Goal: Transaction & Acquisition: Purchase product/service

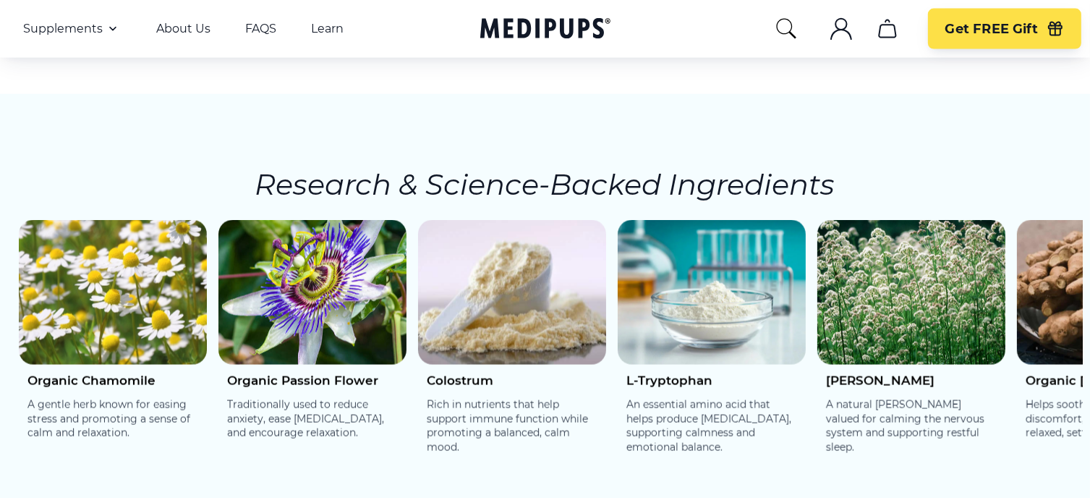
scroll to position [2171, 0]
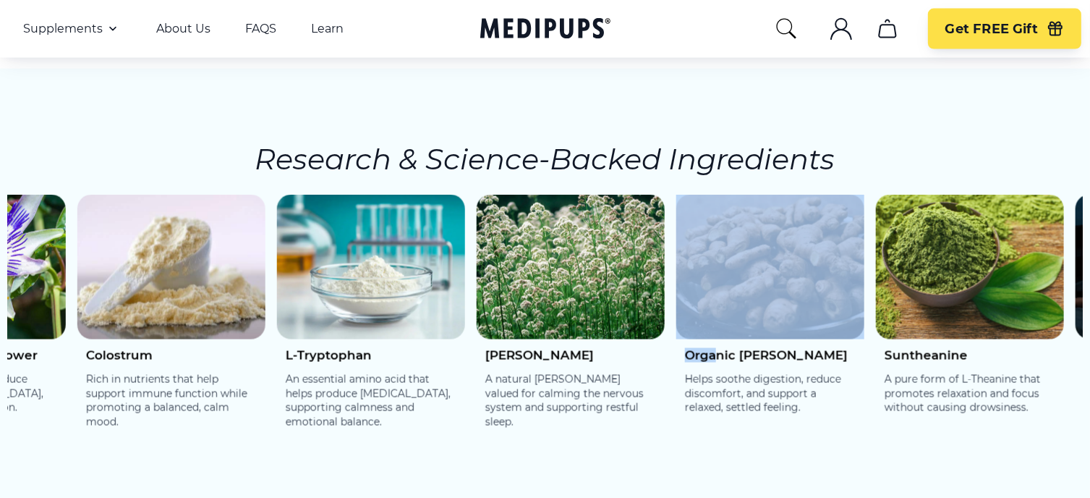
drag, startPoint x: 1053, startPoint y: 333, endPoint x: 703, endPoint y: 305, distance: 351.3
click at [706, 309] on div "Organic [PERSON_NAME] Helps soothe digestion, reduce discomfort, and support a …" at bounding box center [770, 321] width 188 height 253
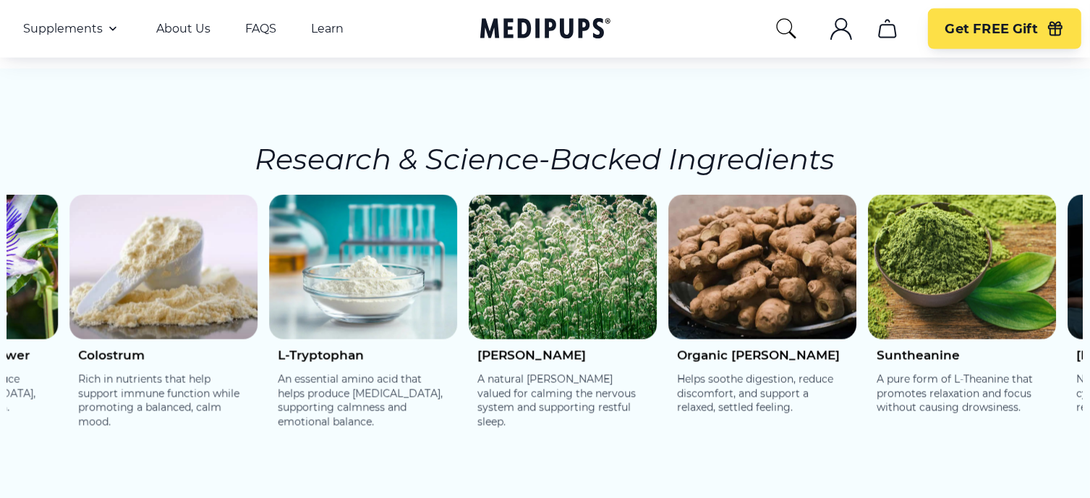
click at [835, 373] on p "Helps soothe digestion, reduce discomfort, and support a relaxed, settled feeli…" at bounding box center [762, 394] width 171 height 43
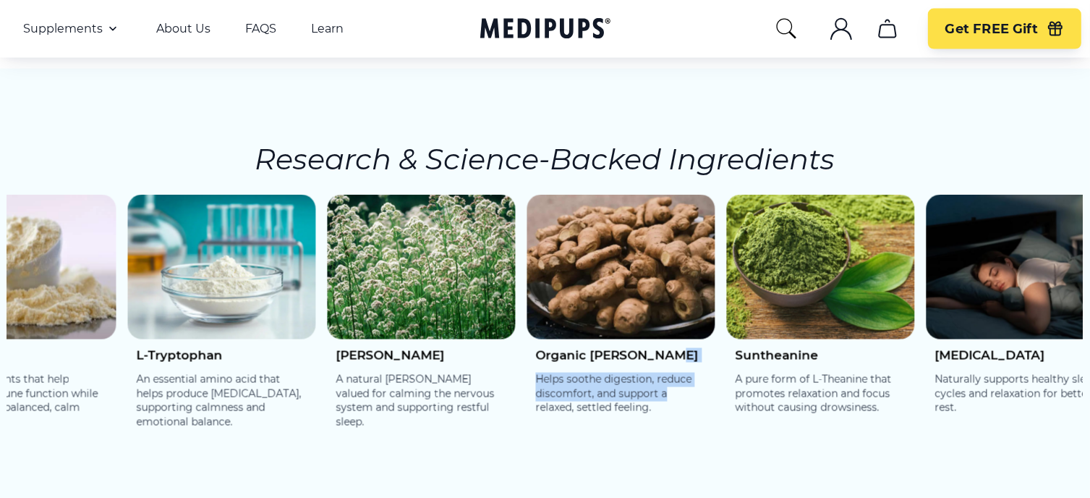
drag, startPoint x: 836, startPoint y: 364, endPoint x: 660, endPoint y: 323, distance: 180.4
click at [662, 339] on div "Organic [PERSON_NAME] Helps soothe digestion, reduce discomfort, and support a …" at bounding box center [621, 386] width 188 height 95
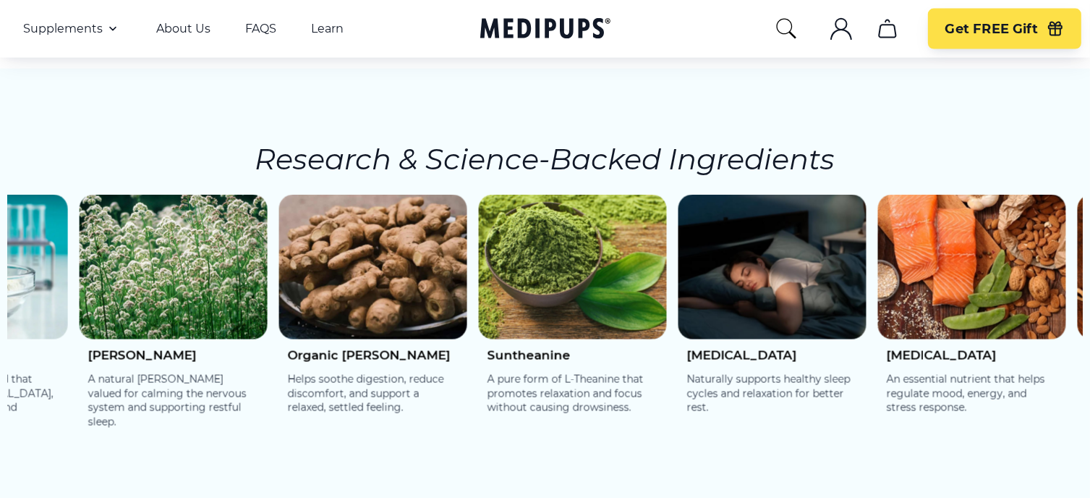
drag, startPoint x: 909, startPoint y: 406, endPoint x: 766, endPoint y: 398, distance: 142.8
click at [766, 398] on div "[MEDICAL_DATA] Naturally supports healthy sleep cycles and relaxation for bette…" at bounding box center [773, 386] width 188 height 95
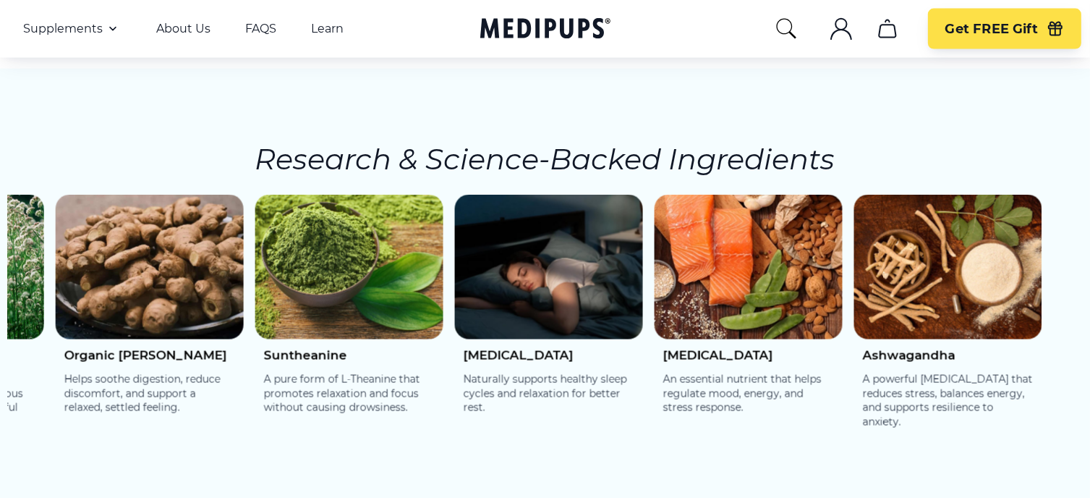
drag, startPoint x: 985, startPoint y: 412, endPoint x: 750, endPoint y: 391, distance: 236.0
click at [750, 391] on div "[MEDICAL_DATA] An essential nutrient that helps regulate mood, energy, and stre…" at bounding box center [749, 321] width 188 height 253
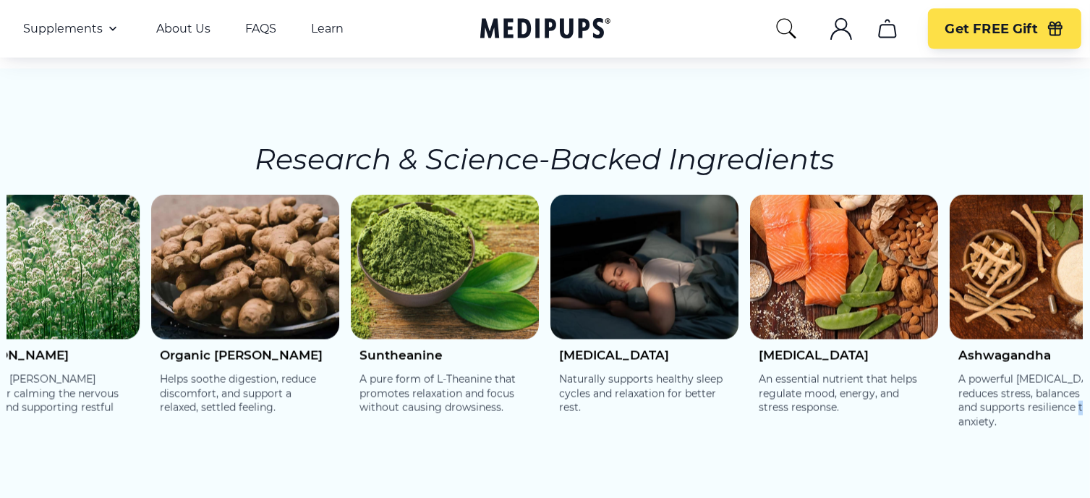
drag, startPoint x: 914, startPoint y: 410, endPoint x: 982, endPoint y: 419, distance: 68.7
click at [982, 419] on div "Ashwagandha A powerful [MEDICAL_DATA] that reduces stress, balances energy, and…" at bounding box center [1044, 393] width 188 height 109
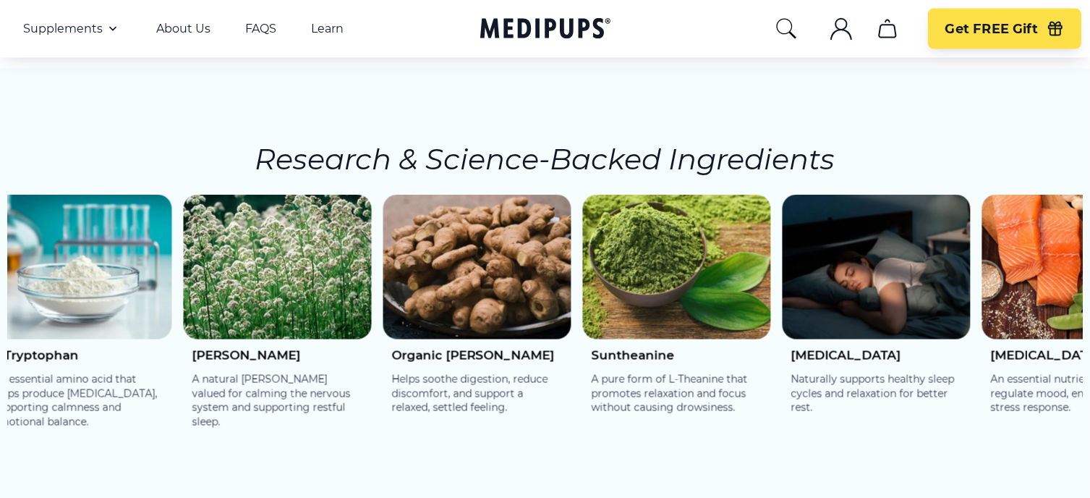
drag, startPoint x: 290, startPoint y: 408, endPoint x: 574, endPoint y: 420, distance: 284.6
click at [572, 420] on div "Organic [PERSON_NAME] Helps soothe digestion, reduce discomfort, and support a …" at bounding box center [477, 321] width 188 height 253
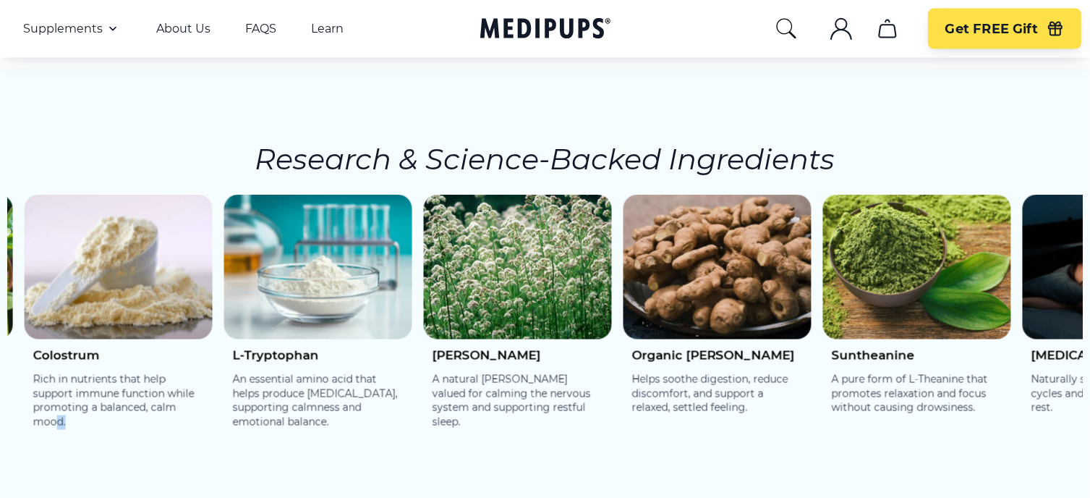
drag, startPoint x: 467, startPoint y: 425, endPoint x: 490, endPoint y: 428, distance: 22.5
click at [489, 428] on section "Research & Science-Backed Ingredients Organic Chamomile A gentle herb known for…" at bounding box center [545, 293] width 1090 height 449
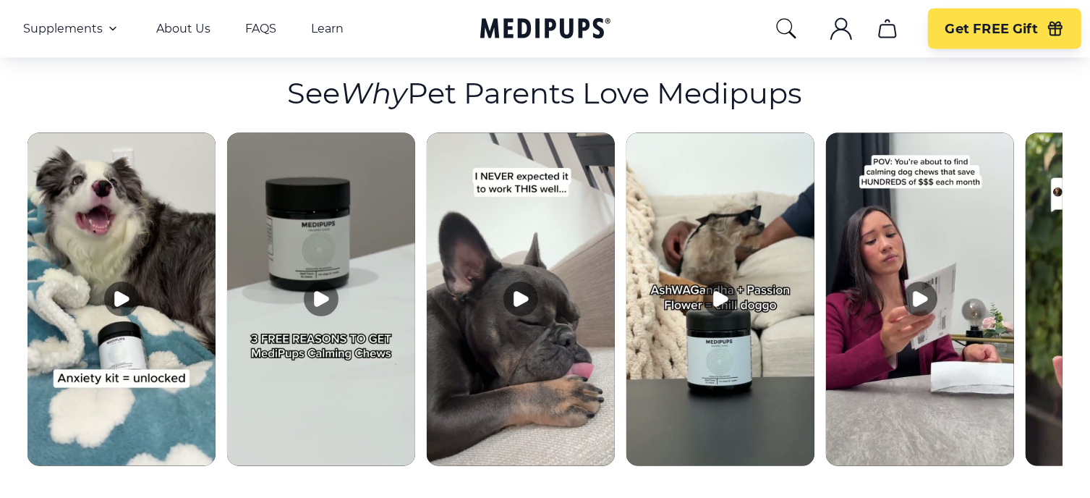
scroll to position [2677, 0]
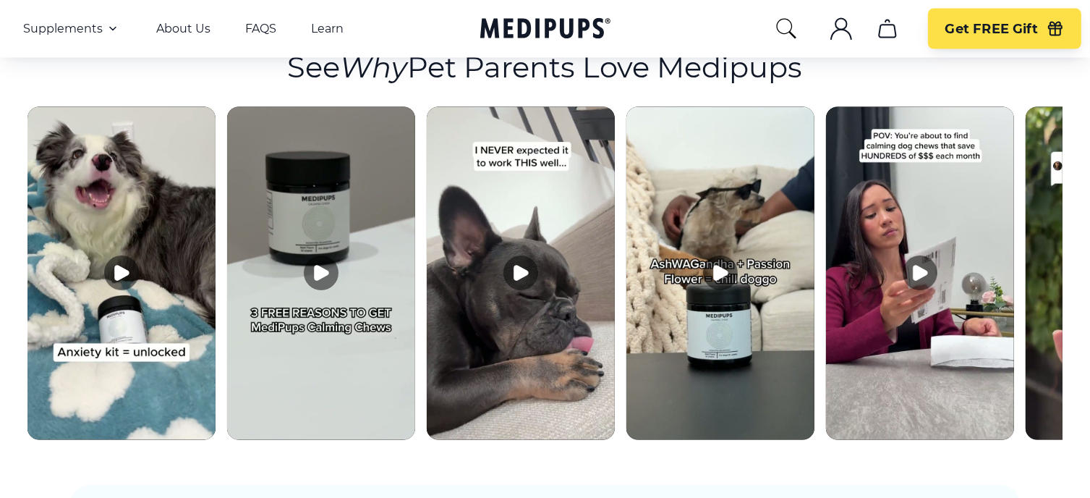
click at [518, 266] on icon "Play video" at bounding box center [521, 273] width 14 height 14
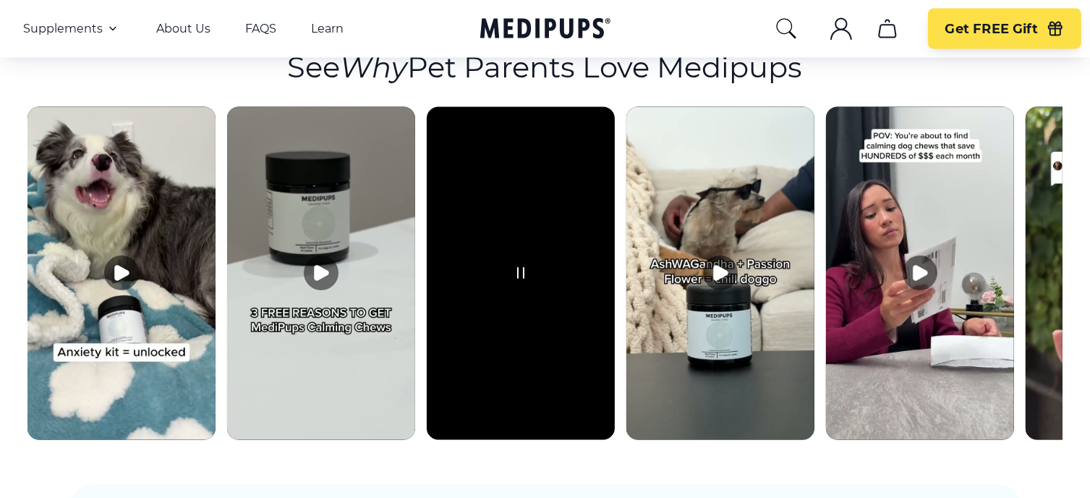
click at [564, 316] on video at bounding box center [521, 273] width 188 height 333
click at [518, 256] on button "Pause video" at bounding box center [521, 273] width 35 height 35
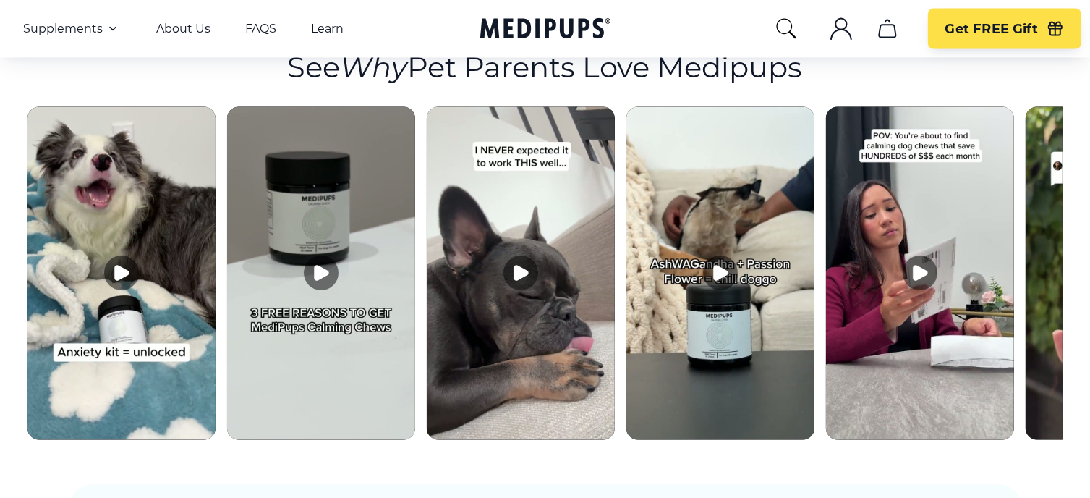
click at [715, 266] on icon "Play video" at bounding box center [721, 273] width 14 height 14
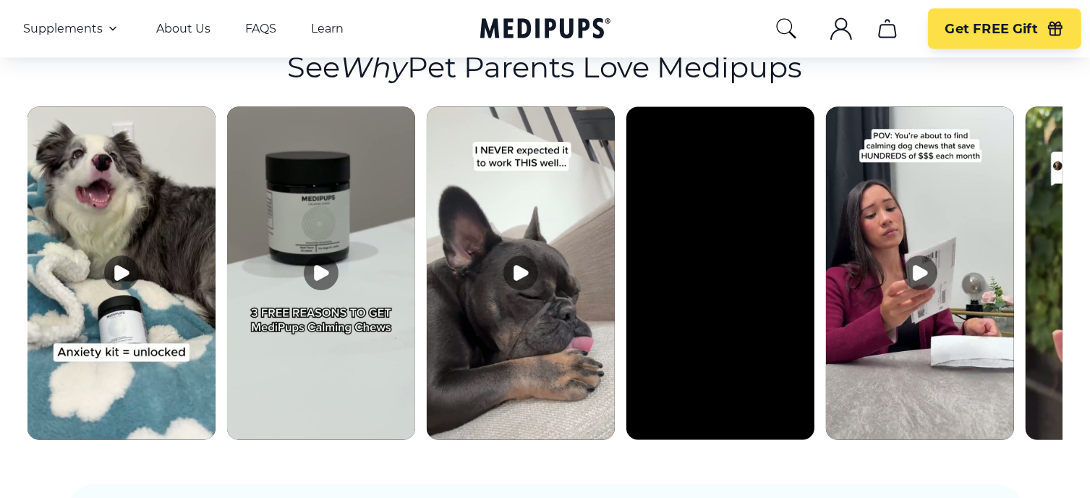
click at [781, 352] on video at bounding box center [721, 273] width 188 height 333
click at [713, 265] on icon "Pause video" at bounding box center [720, 273] width 17 height 17
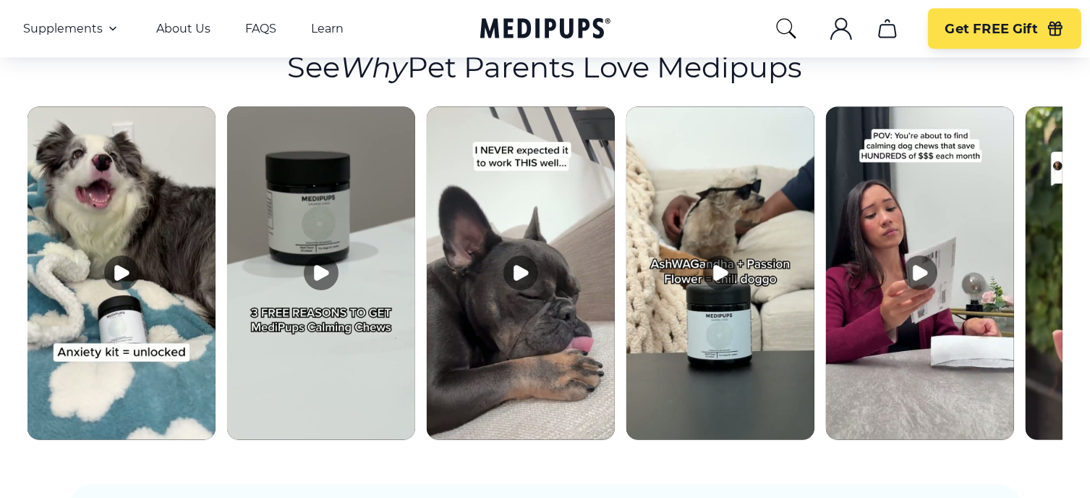
click at [915, 266] on icon "Play video" at bounding box center [921, 273] width 14 height 14
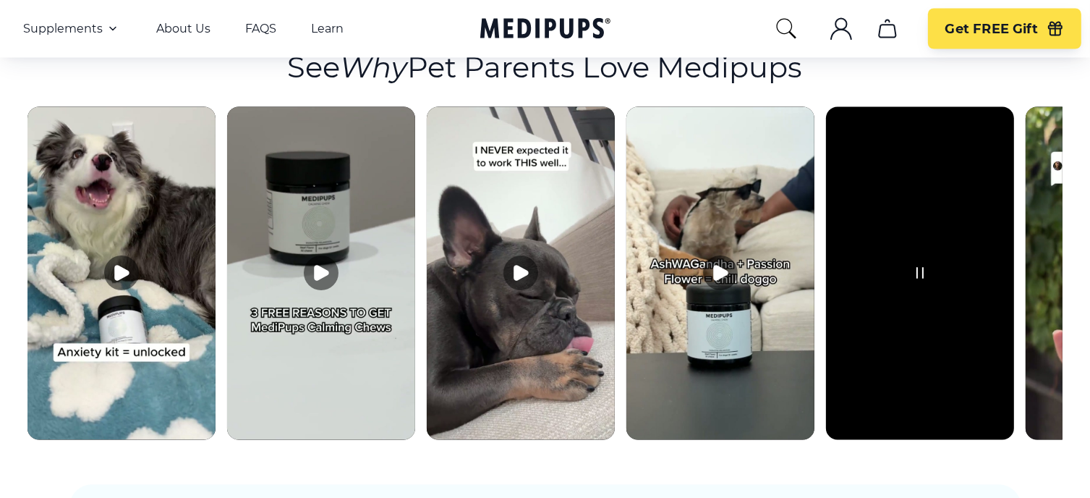
drag, startPoint x: 865, startPoint y: 286, endPoint x: 802, endPoint y: 286, distance: 63.7
click at [802, 286] on div at bounding box center [545, 277] width 1036 height 341
click at [920, 265] on icon "Pause video" at bounding box center [920, 273] width 17 height 17
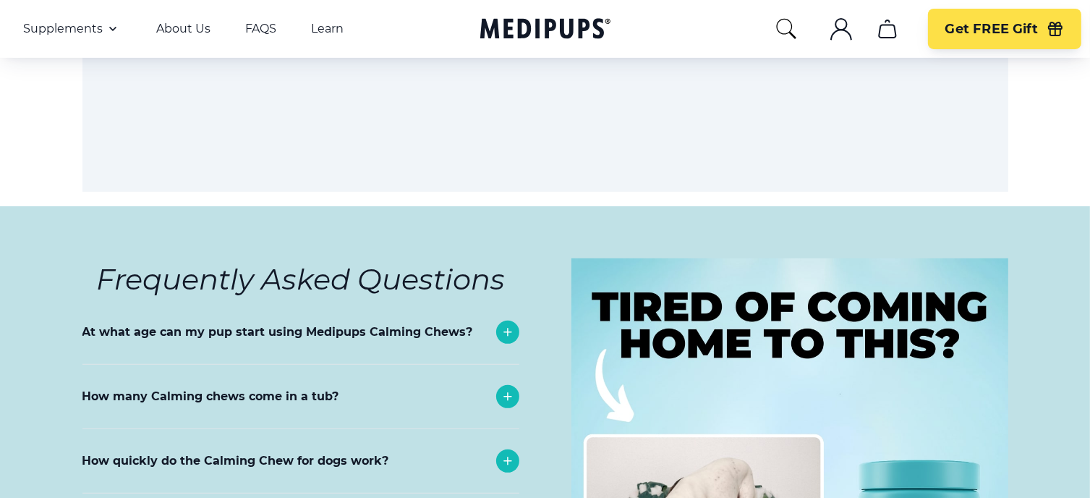
scroll to position [5860, 0]
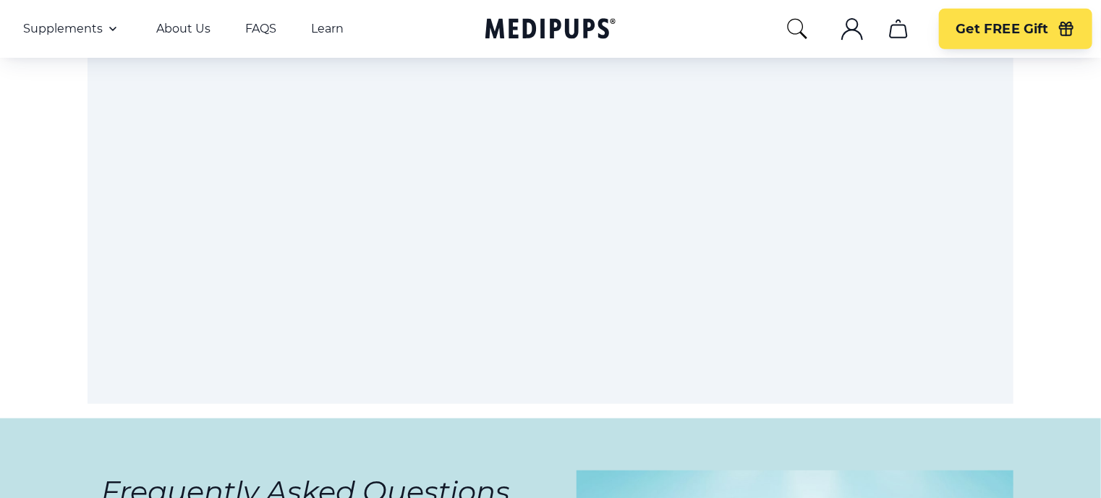
click at [138, 302] on div "Close dialog ONE-TIME DISCOUNT EXTRA 5% OFF Get an extra 5% off our #1 selling,…" at bounding box center [550, 249] width 1101 height 498
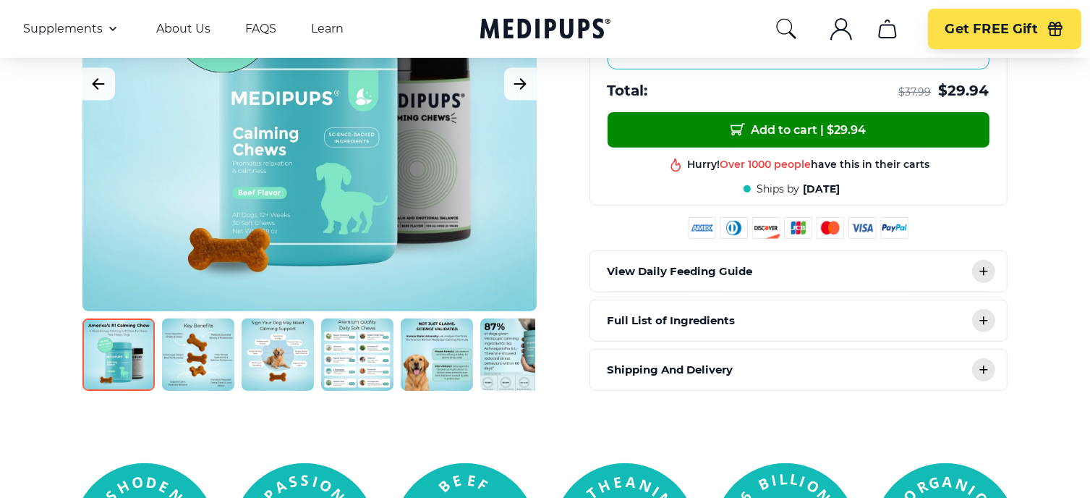
scroll to position [462, 0]
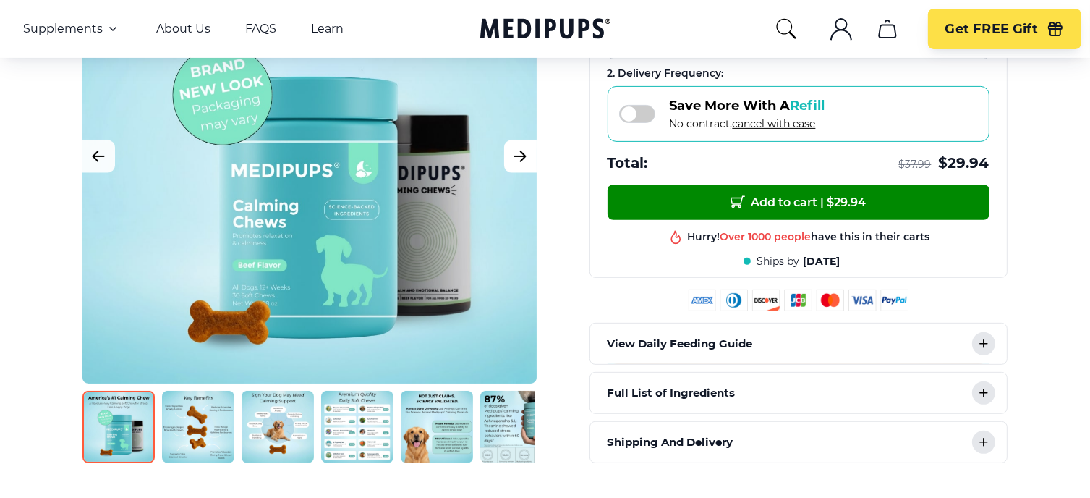
click at [522, 151] on icon "Next Image" at bounding box center [520, 156] width 11 height 10
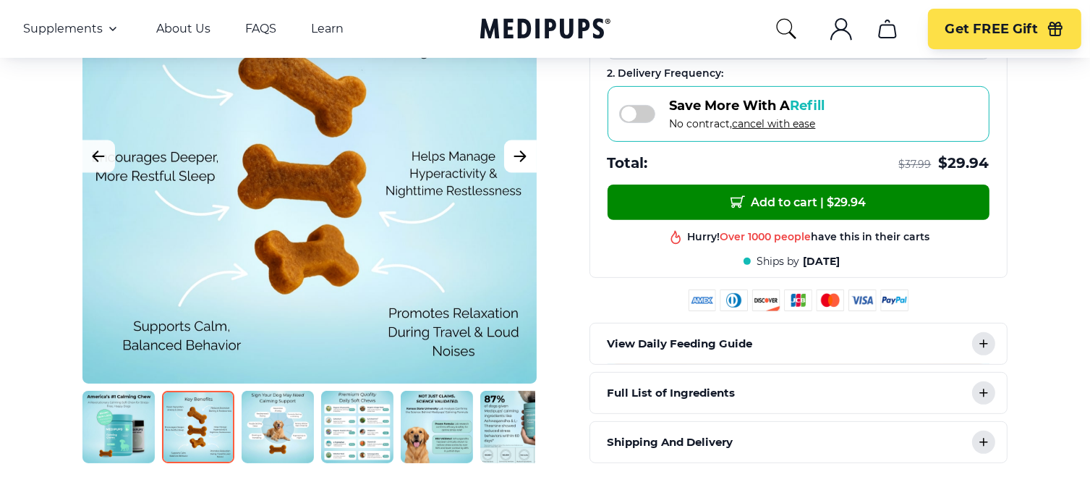
click at [519, 148] on icon "Next Image" at bounding box center [520, 156] width 17 height 18
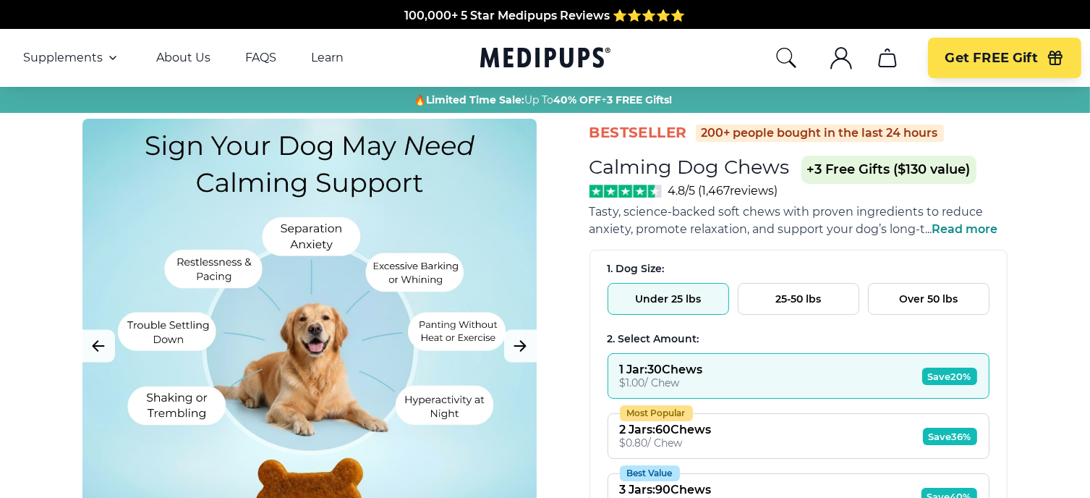
scroll to position [0, 0]
